Goal: Information Seeking & Learning: Learn about a topic

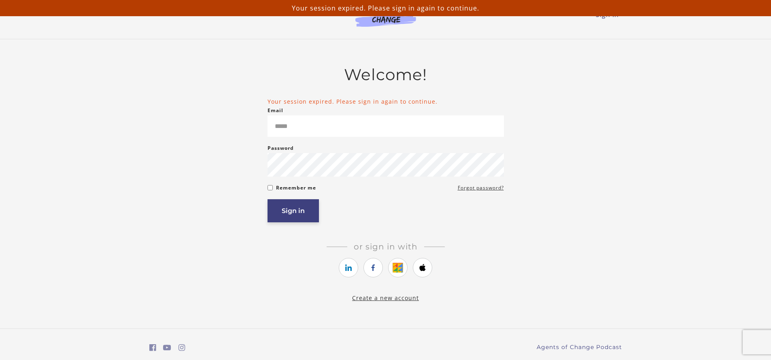
type input "**********"
click at [273, 213] on button "Sign in" at bounding box center [293, 210] width 51 height 23
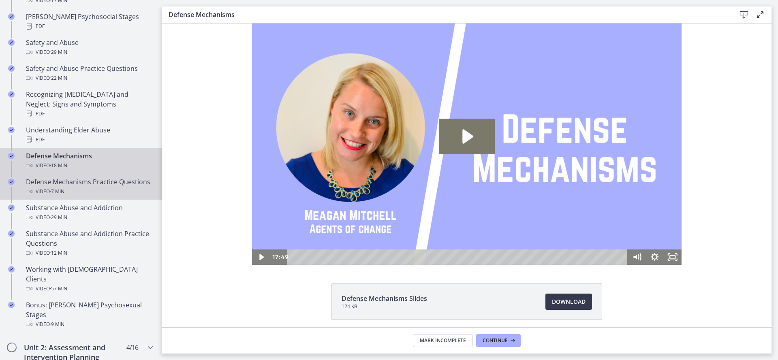
click at [94, 178] on div "Defense Mechanisms Practice Questions Video · 7 min" at bounding box center [89, 186] width 126 height 19
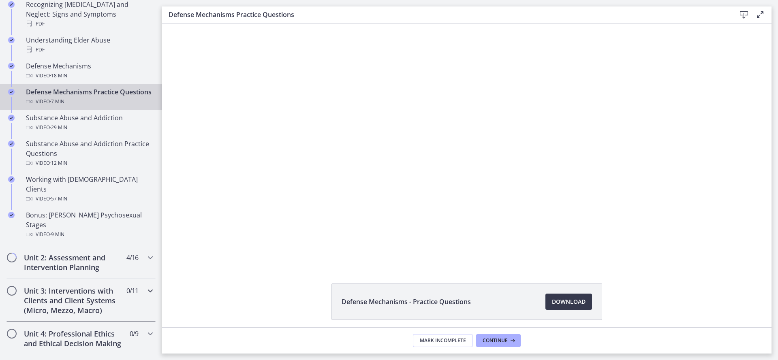
scroll to position [483, 0]
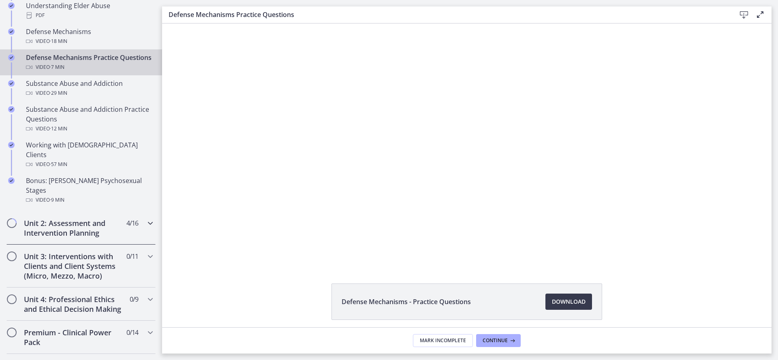
click at [94, 218] on h2 "Unit 2: Assessment and Intervention Planning" at bounding box center [73, 227] width 99 height 19
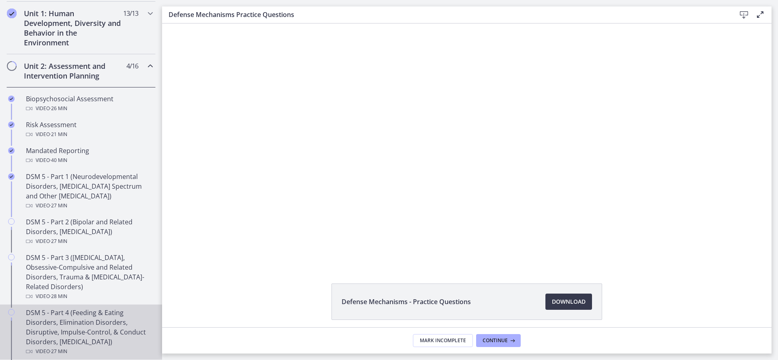
scroll to position [213, 0]
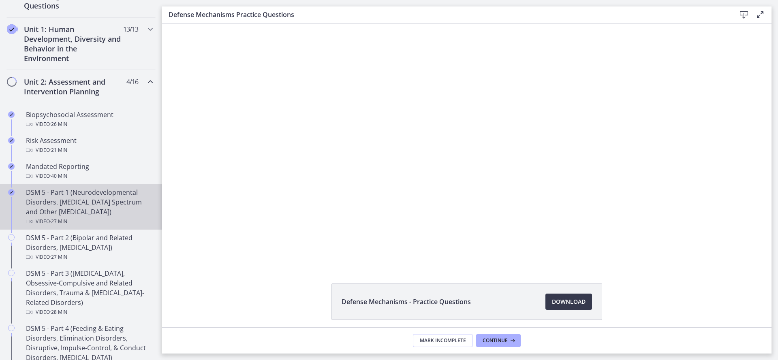
click at [102, 209] on div "DSM 5 - Part 1 (Neurodevelopmental Disorders, [MEDICAL_DATA] Spectrum and Other…" at bounding box center [89, 206] width 126 height 39
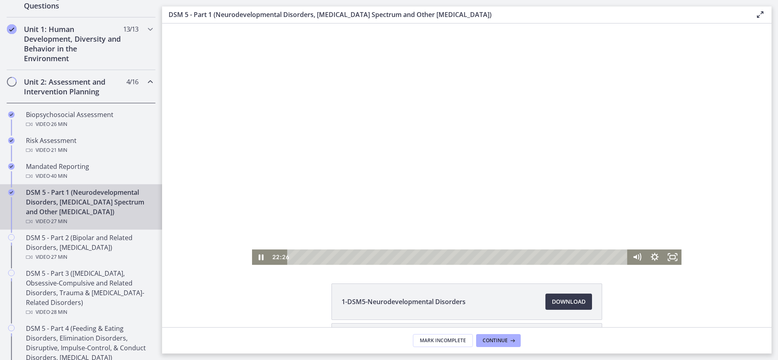
click at [295, 256] on div "Playbar" at bounding box center [458, 256] width 329 height 15
click at [651, 260] on icon "Show settings menu" at bounding box center [655, 257] width 10 height 10
click at [666, 226] on span "1.5x" at bounding box center [665, 226] width 22 height 15
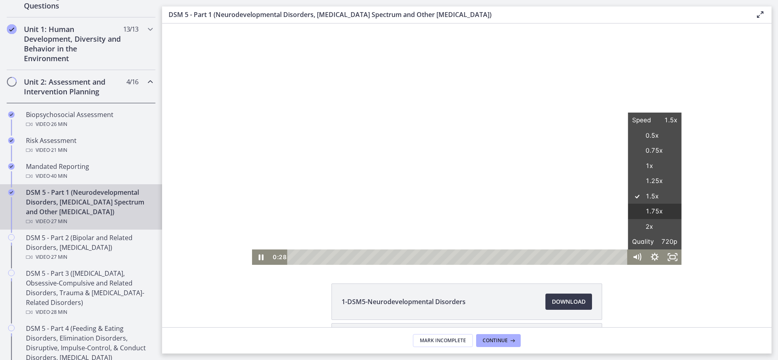
click at [657, 214] on label "1.75x" at bounding box center [653, 212] width 53 height 16
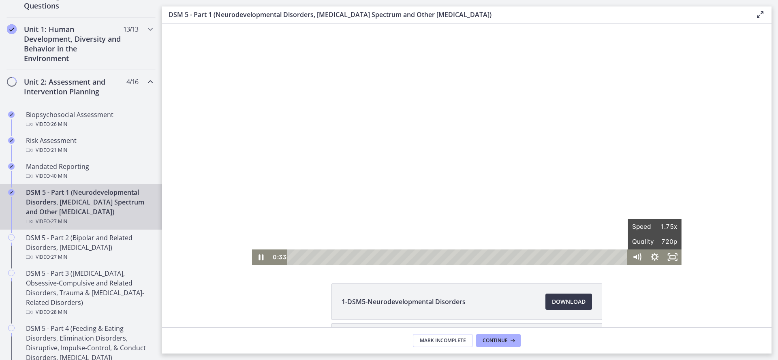
click at [715, 193] on div "Click for sound @keyframes VOLUME_SMALL_WAVE_FLASH { 0% { opacity: 0; } 33% { o…" at bounding box center [466, 143] width 609 height 241
click at [666, 254] on icon "Fullscreen" at bounding box center [671, 257] width 21 height 19
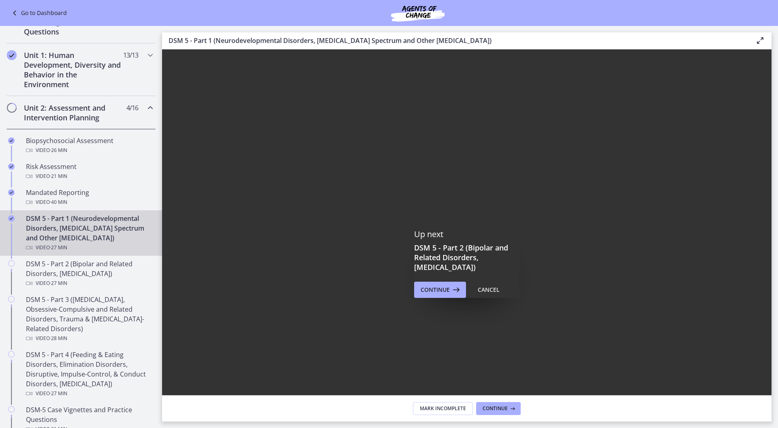
click at [290, 360] on div at bounding box center [466, 263] width 609 height 428
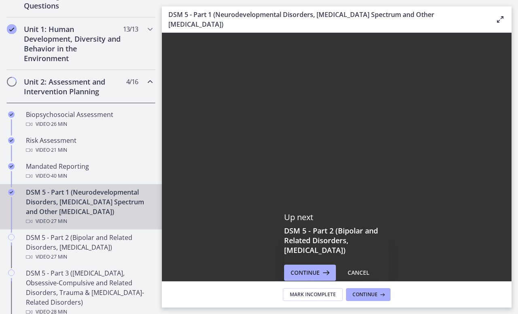
scroll to position [213, 0]
